Goal: Information Seeking & Learning: Learn about a topic

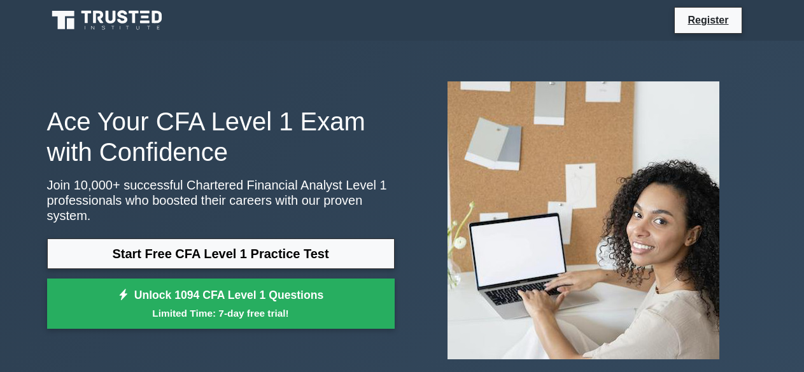
click at [199, 239] on link "Start Free CFA Level 1 Practice Test" at bounding box center [220, 254] width 347 height 31
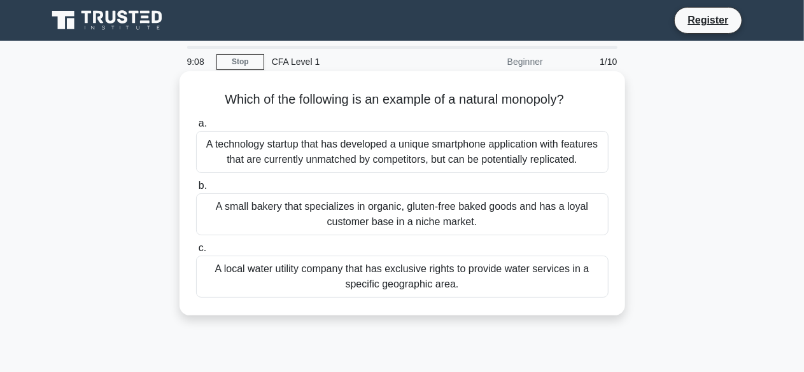
click at [314, 167] on div "A technology startup that has developed a unique smartphone application with fe…" at bounding box center [402, 152] width 412 height 42
click at [196, 128] on input "a. A technology startup that has developed a unique smartphone application with…" at bounding box center [196, 124] width 0 height 8
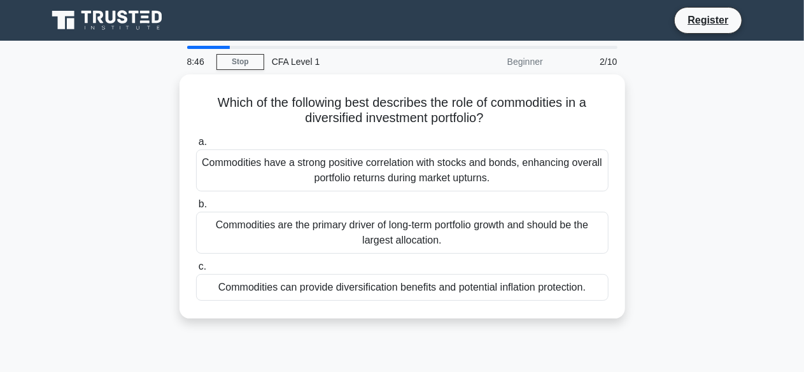
click at [362, 344] on div "8:46 Stop CFA Level 1 Beginner 2/10 Which of the following best describes the r…" at bounding box center [401, 364] width 725 height 636
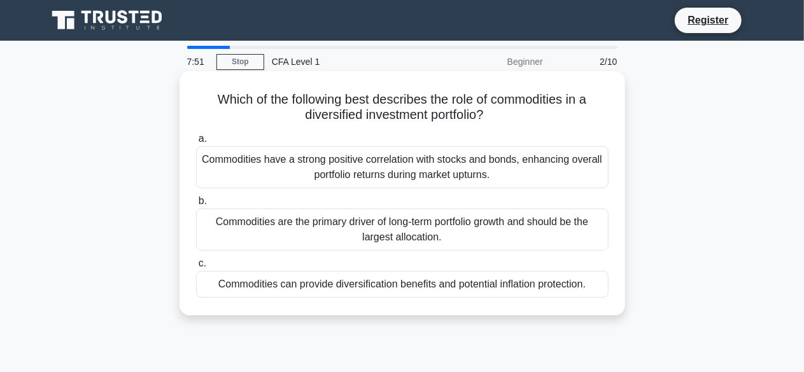
click at [317, 283] on div "Commodities can provide diversification benefits and potential inflation protec…" at bounding box center [402, 284] width 412 height 27
click at [196, 268] on input "c. Commodities can provide diversification benefits and potential inflation pro…" at bounding box center [196, 264] width 0 height 8
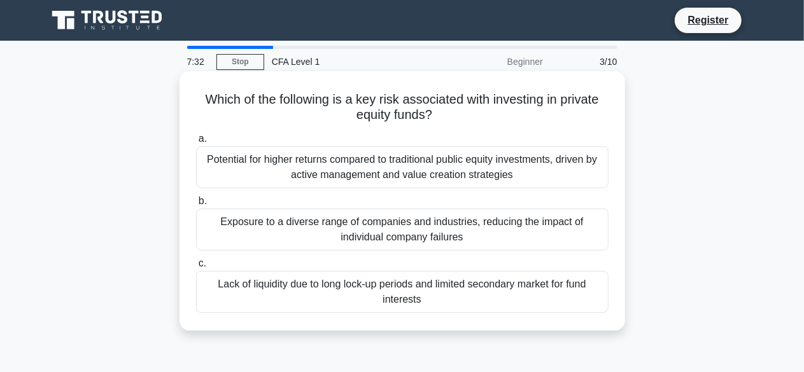
click at [338, 304] on div "Lack of liquidity due to long lock-up periods and limited secondary market for …" at bounding box center [402, 292] width 412 height 42
click at [196, 268] on input "c. Lack of liquidity due to long lock-up periods and limited secondary market f…" at bounding box center [196, 264] width 0 height 8
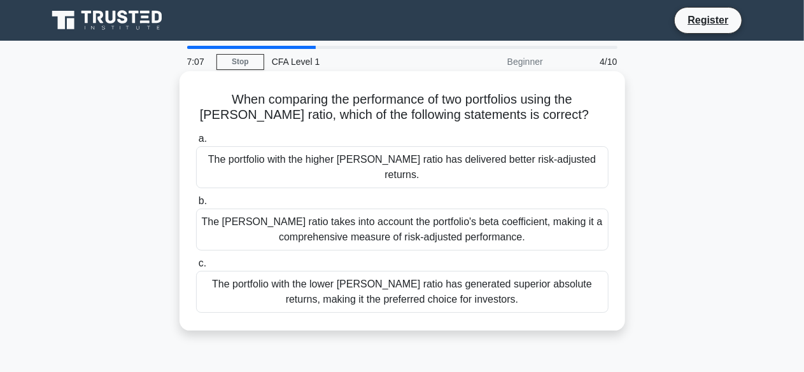
click at [369, 225] on div "The [PERSON_NAME] ratio takes into account the portfolio's beta coefficient, ma…" at bounding box center [402, 230] width 412 height 42
click at [196, 206] on input "b. The [PERSON_NAME] ratio takes into account the portfolio's beta coefficient,…" at bounding box center [196, 201] width 0 height 8
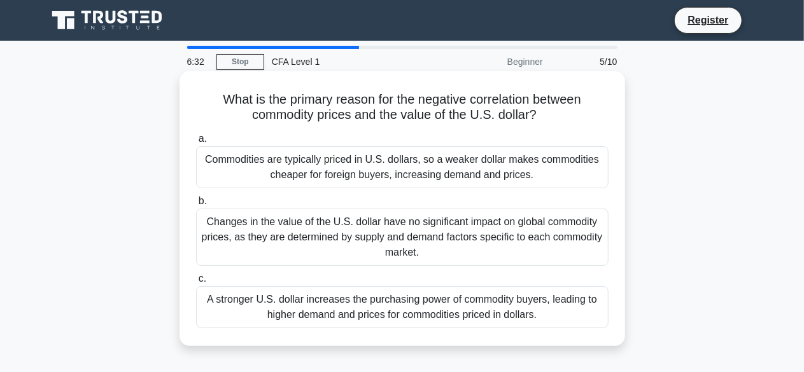
click at [401, 176] on div "Commodities are typically priced in U.S. dollars, so a weaker dollar makes comm…" at bounding box center [402, 167] width 412 height 42
click at [196, 143] on input "a. Commodities are typically priced in U.S. dollars, so a weaker dollar makes c…" at bounding box center [196, 139] width 0 height 8
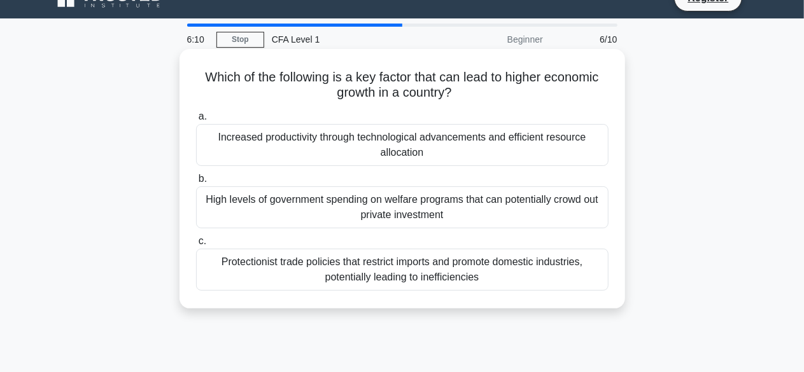
scroll to position [24, 0]
